Goal: Understand process/instructions: Learn about a topic

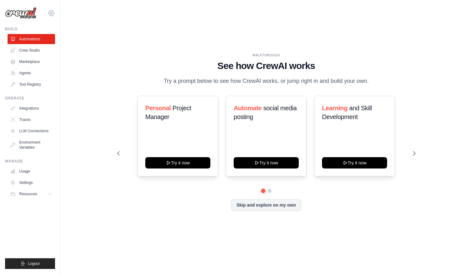
click at [52, 12] on icon at bounding box center [52, 13] width 8 height 8
click at [98, 17] on div "WALKTHROUGH See how [PERSON_NAME] works Try a prompt below to see how [PERSON_N…" at bounding box center [266, 136] width 392 height 261
click at [187, 144] on div "Personal Project Manager Try it now" at bounding box center [177, 136] width 81 height 81
click at [184, 126] on div "Personal Project Manager" at bounding box center [177, 114] width 65 height 23
click at [356, 143] on div "Learning and Skill Development Try it now" at bounding box center [354, 136] width 81 height 81
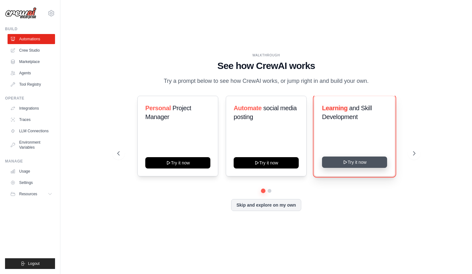
click at [355, 164] on button "Try it now" at bounding box center [354, 161] width 65 height 11
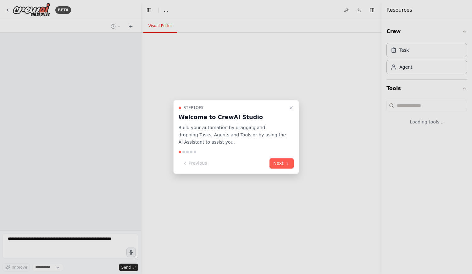
select select "****"
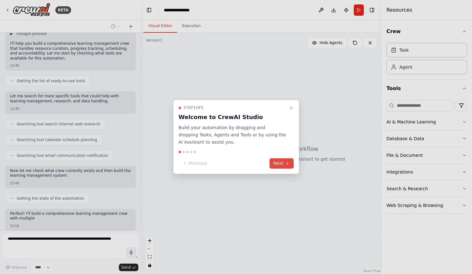
scroll to position [181, 0]
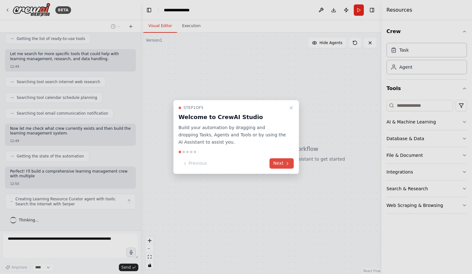
click at [277, 165] on button "Next" at bounding box center [282, 163] width 24 height 10
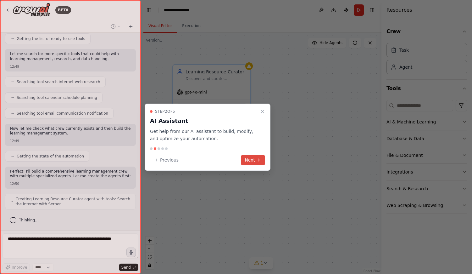
click at [256, 159] on icon at bounding box center [258, 159] width 5 height 5
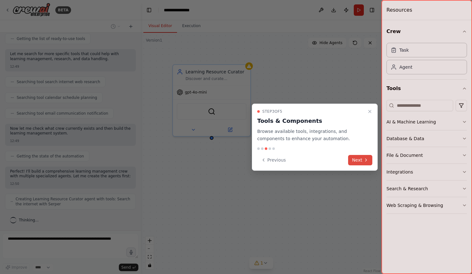
click at [364, 160] on icon at bounding box center [366, 159] width 5 height 5
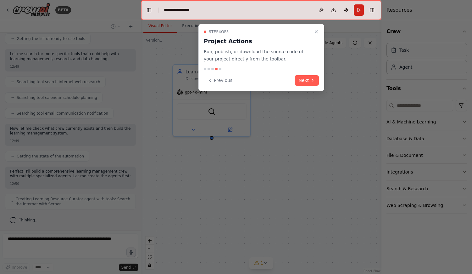
scroll to position [201, 0]
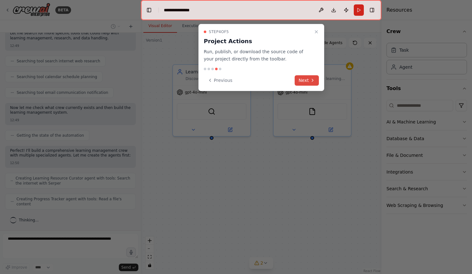
click at [309, 83] on button "Next" at bounding box center [307, 80] width 24 height 10
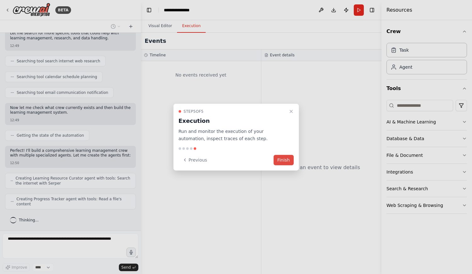
click at [286, 161] on button "Finish" at bounding box center [284, 159] width 20 height 10
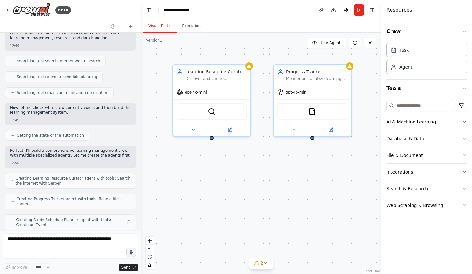
scroll to position [222, 0]
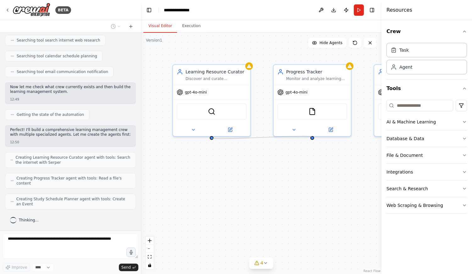
drag, startPoint x: 211, startPoint y: 137, endPoint x: 312, endPoint y: 137, distance: 101.3
click at [312, 137] on div "Learning Resource Curator Discover and curate personalized learning resources f…" at bounding box center [261, 153] width 241 height 241
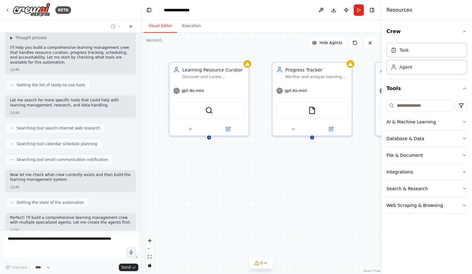
scroll to position [243, 0]
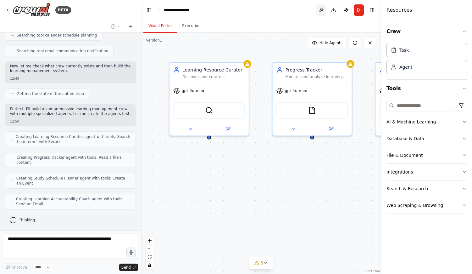
click at [321, 13] on button at bounding box center [321, 9] width 10 height 11
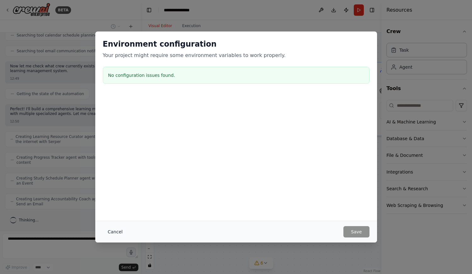
click at [119, 233] on button "Cancel" at bounding box center [115, 231] width 25 height 11
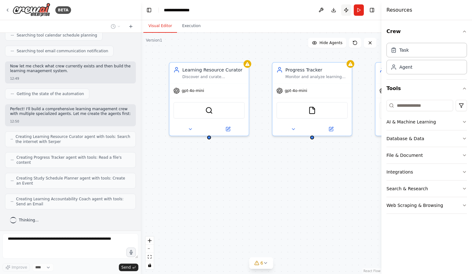
click at [344, 10] on button "Publish" at bounding box center [346, 9] width 10 height 11
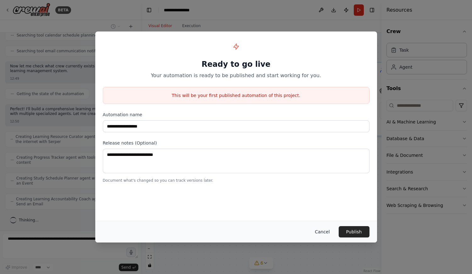
click at [327, 233] on button "Cancel" at bounding box center [322, 231] width 25 height 11
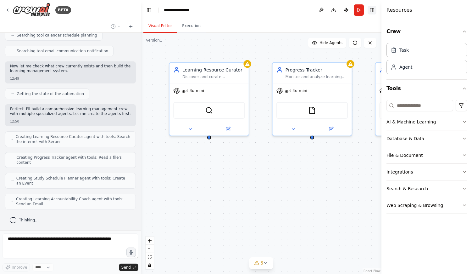
click at [372, 10] on button "Toggle Right Sidebar" at bounding box center [372, 10] width 9 height 9
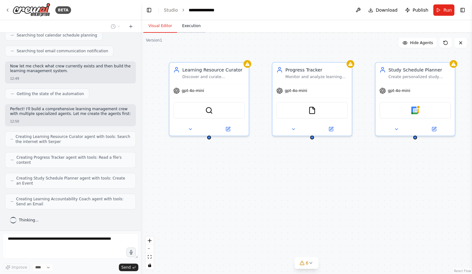
click at [193, 27] on button "Execution" at bounding box center [191, 26] width 29 height 13
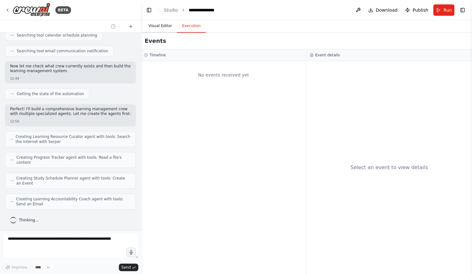
click at [158, 26] on button "Visual Editor" at bounding box center [160, 26] width 34 height 13
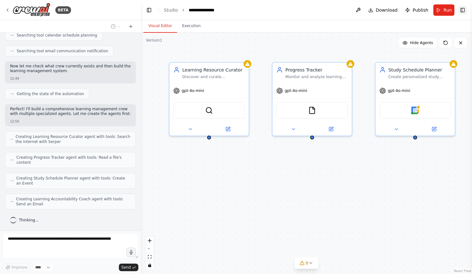
click at [460, 11] on button "Toggle Right Sidebar" at bounding box center [462, 10] width 9 height 9
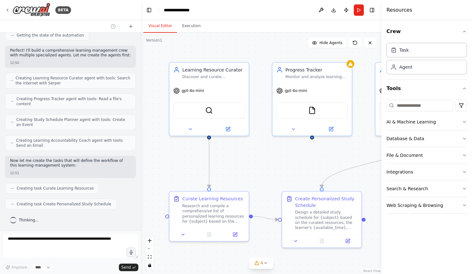
scroll to position [317, 0]
